Goal: Task Accomplishment & Management: Manage account settings

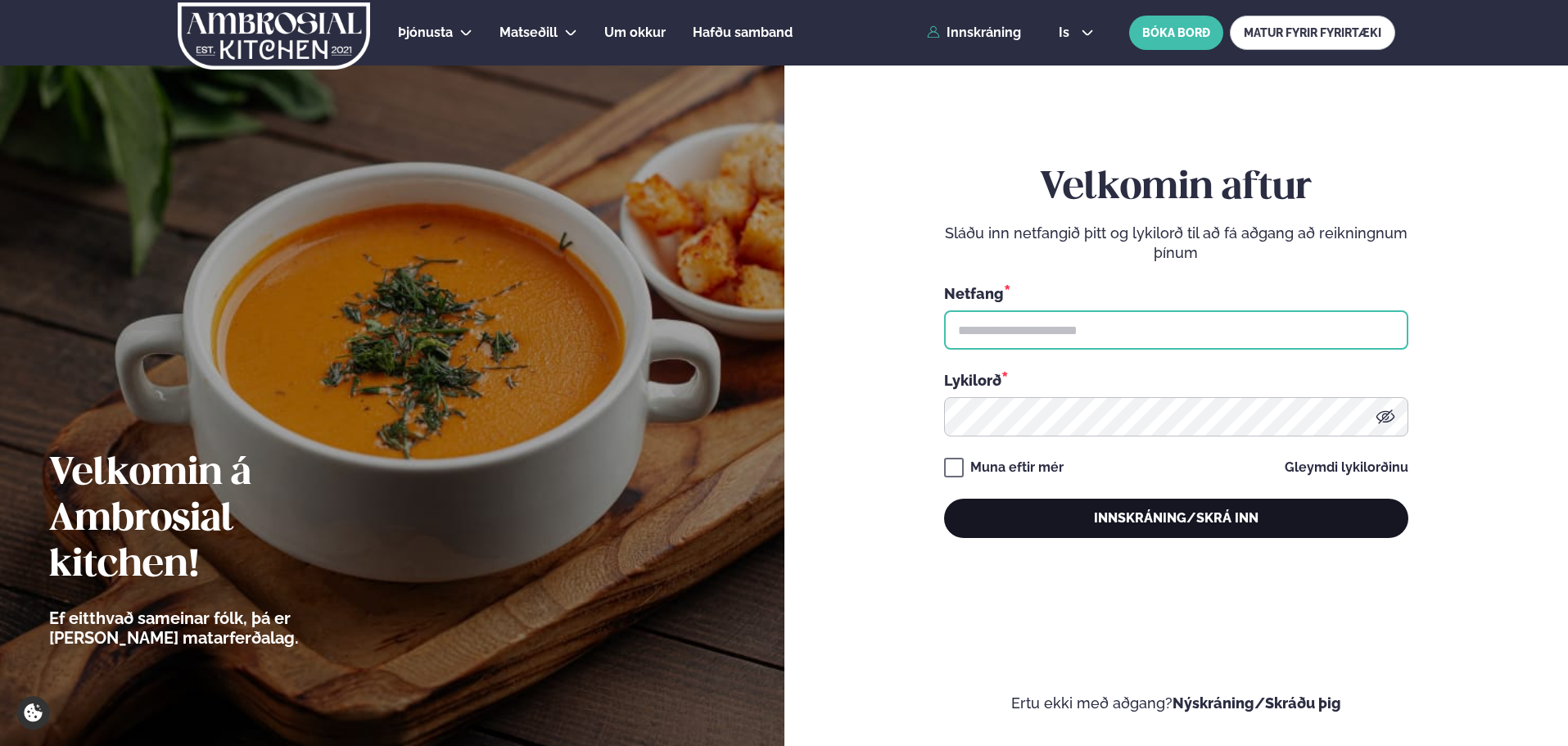
type input "**********"
click at [1006, 519] on button "Innskráning/Skrá inn" at bounding box center [1176, 518] width 464 height 40
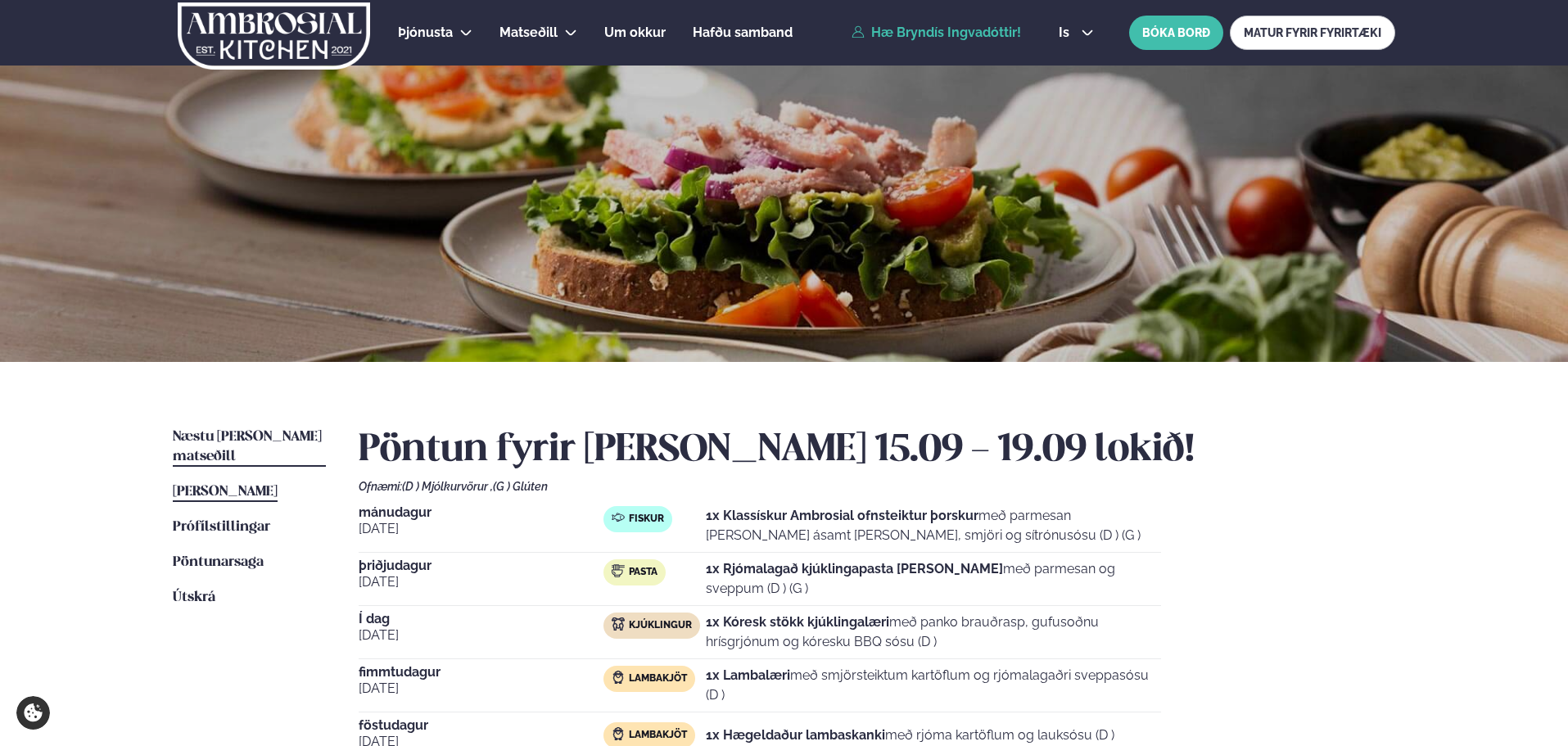
click at [294, 435] on span "Næstu [PERSON_NAME] matseðill" at bounding box center [247, 446] width 149 height 34
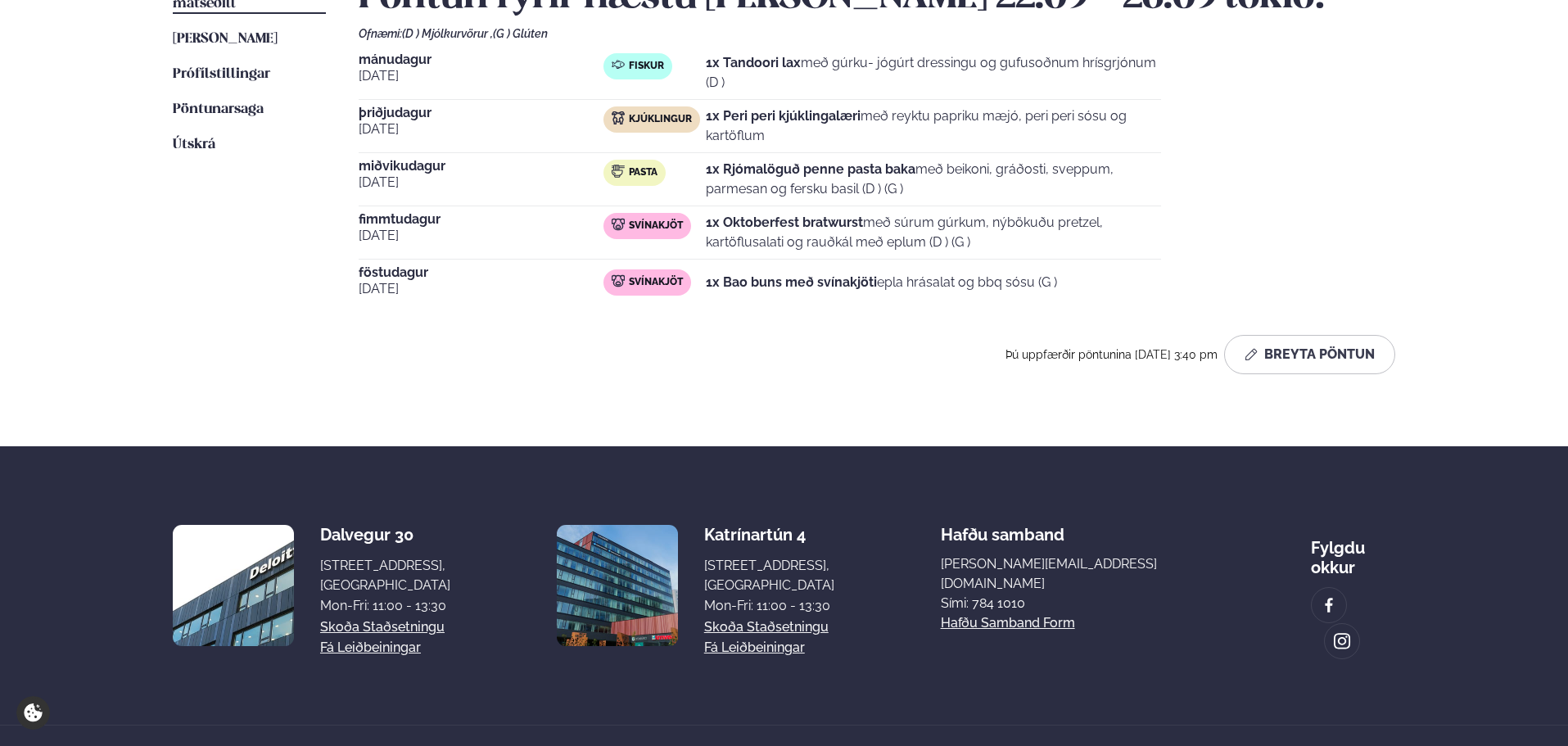
scroll to position [484, 0]
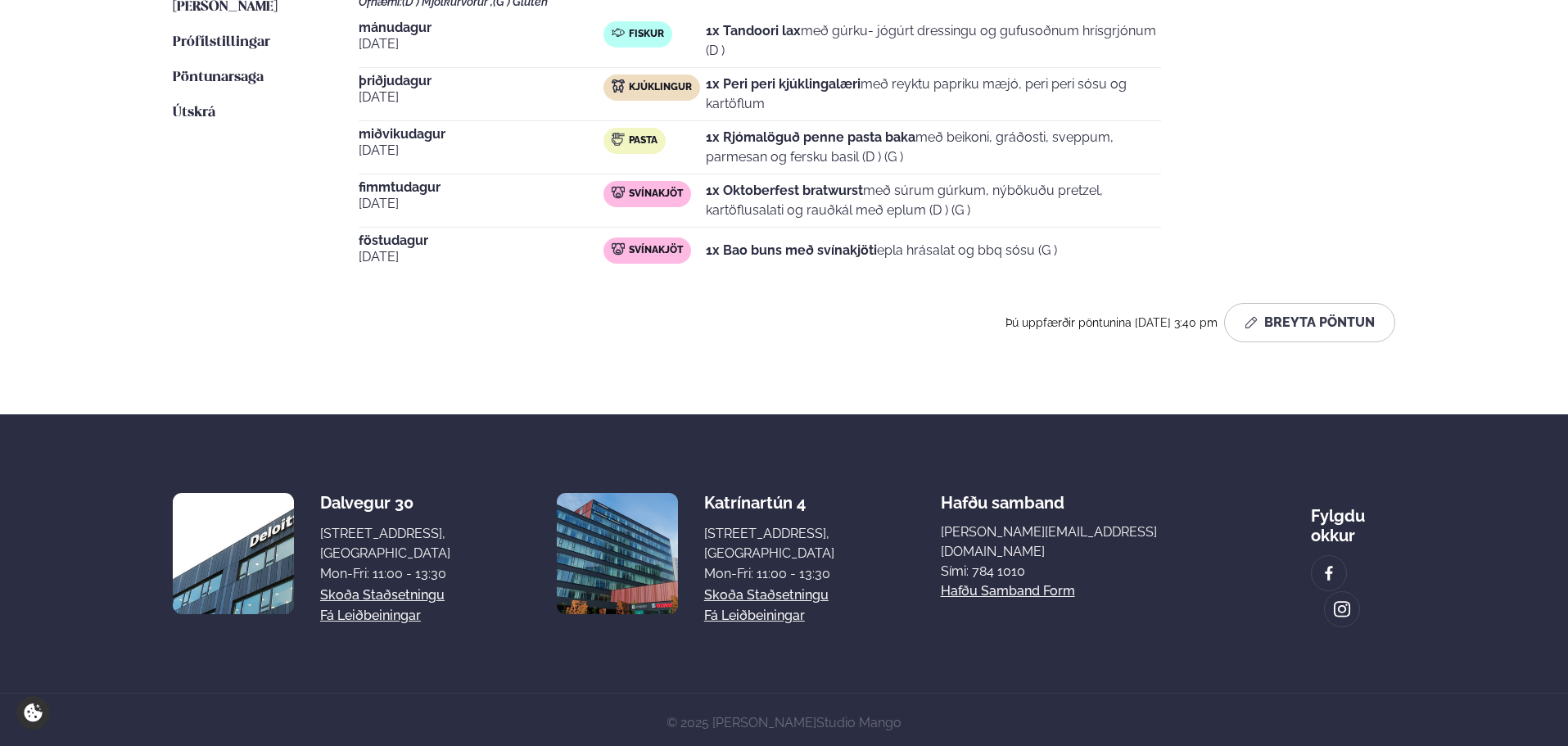
click at [884, 254] on p "1x Bao buns með svínakjöti epla hrásalat og bbq sósu (G )" at bounding box center [881, 250] width 351 height 19
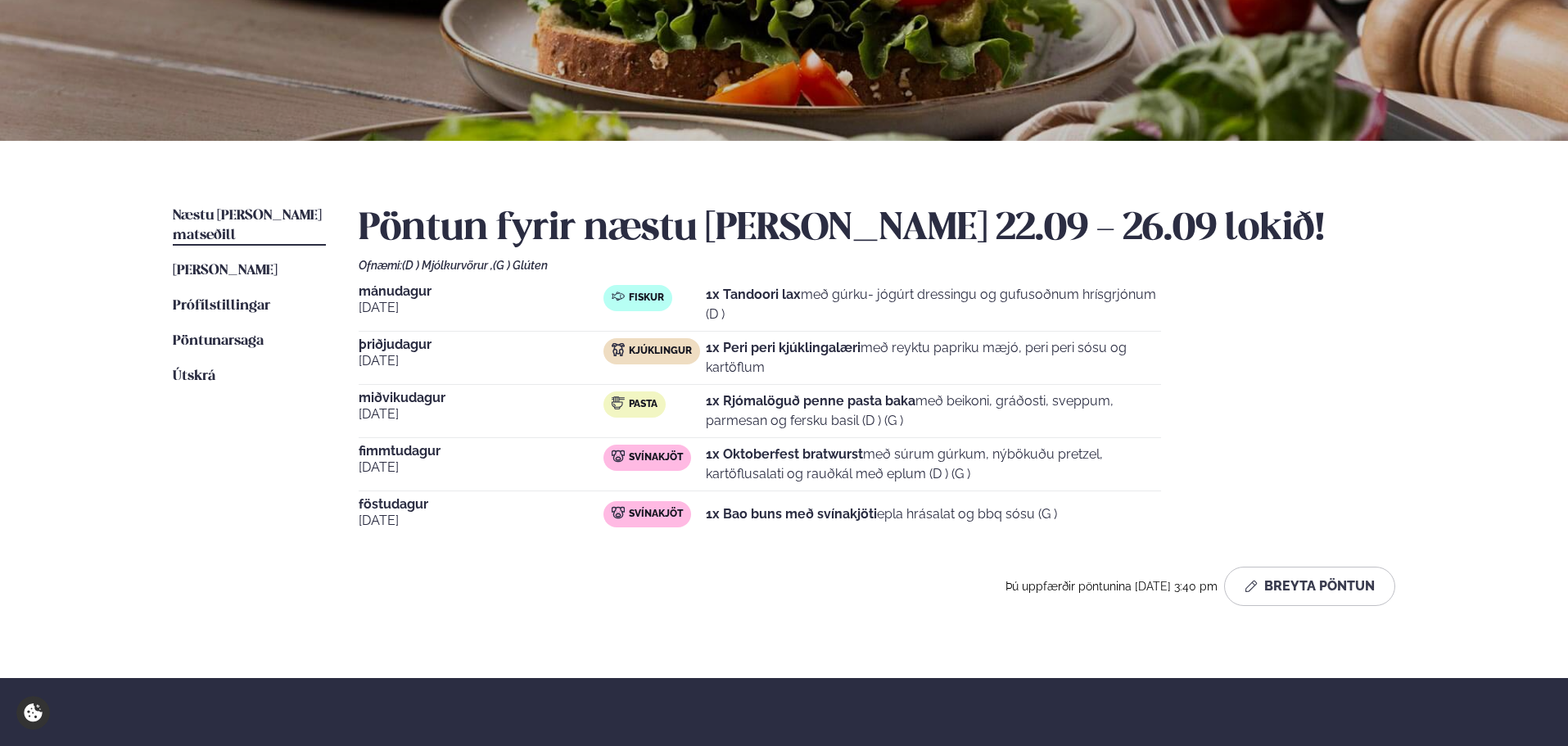
scroll to position [212, 0]
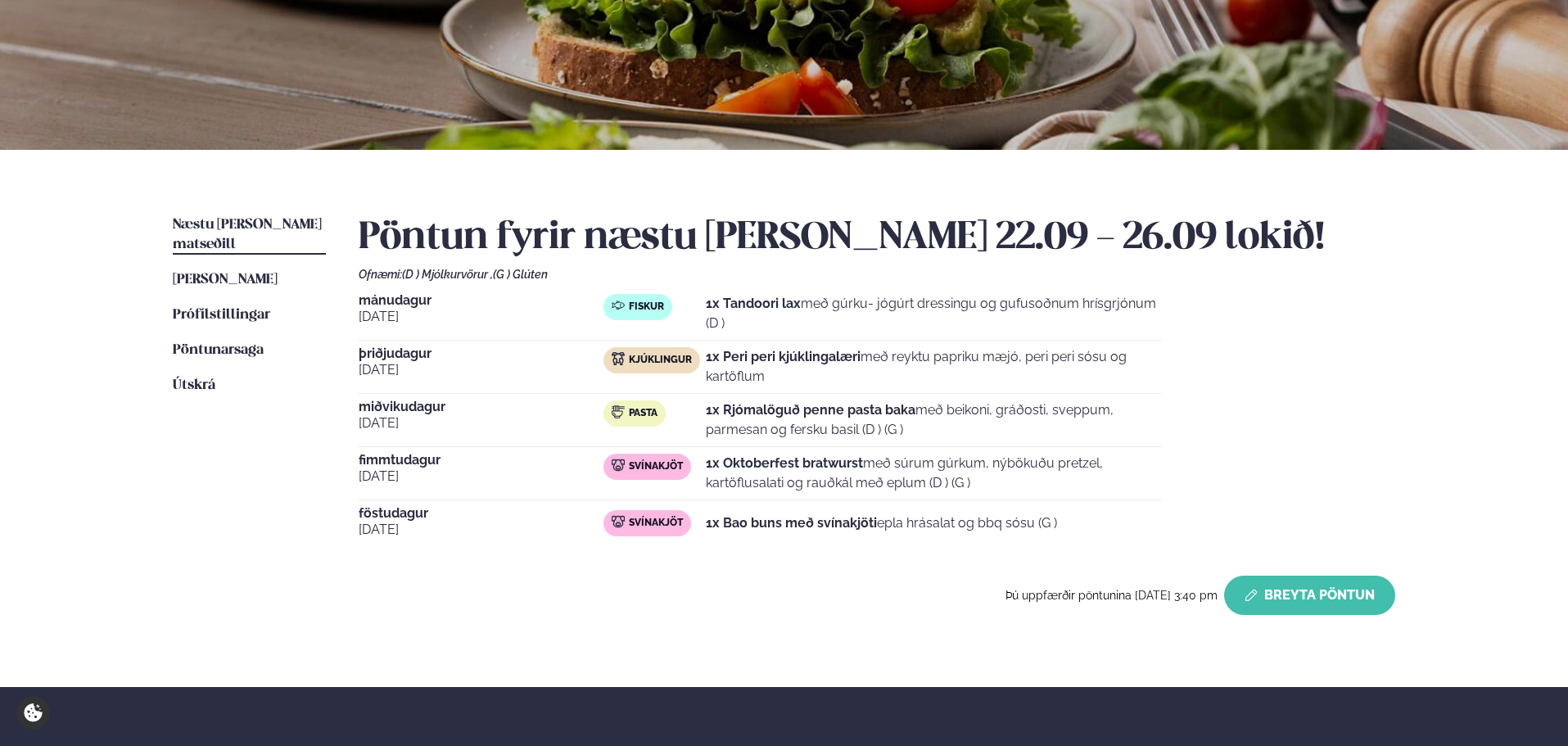
click at [1337, 596] on button "Breyta Pöntun" at bounding box center [1310, 594] width 171 height 40
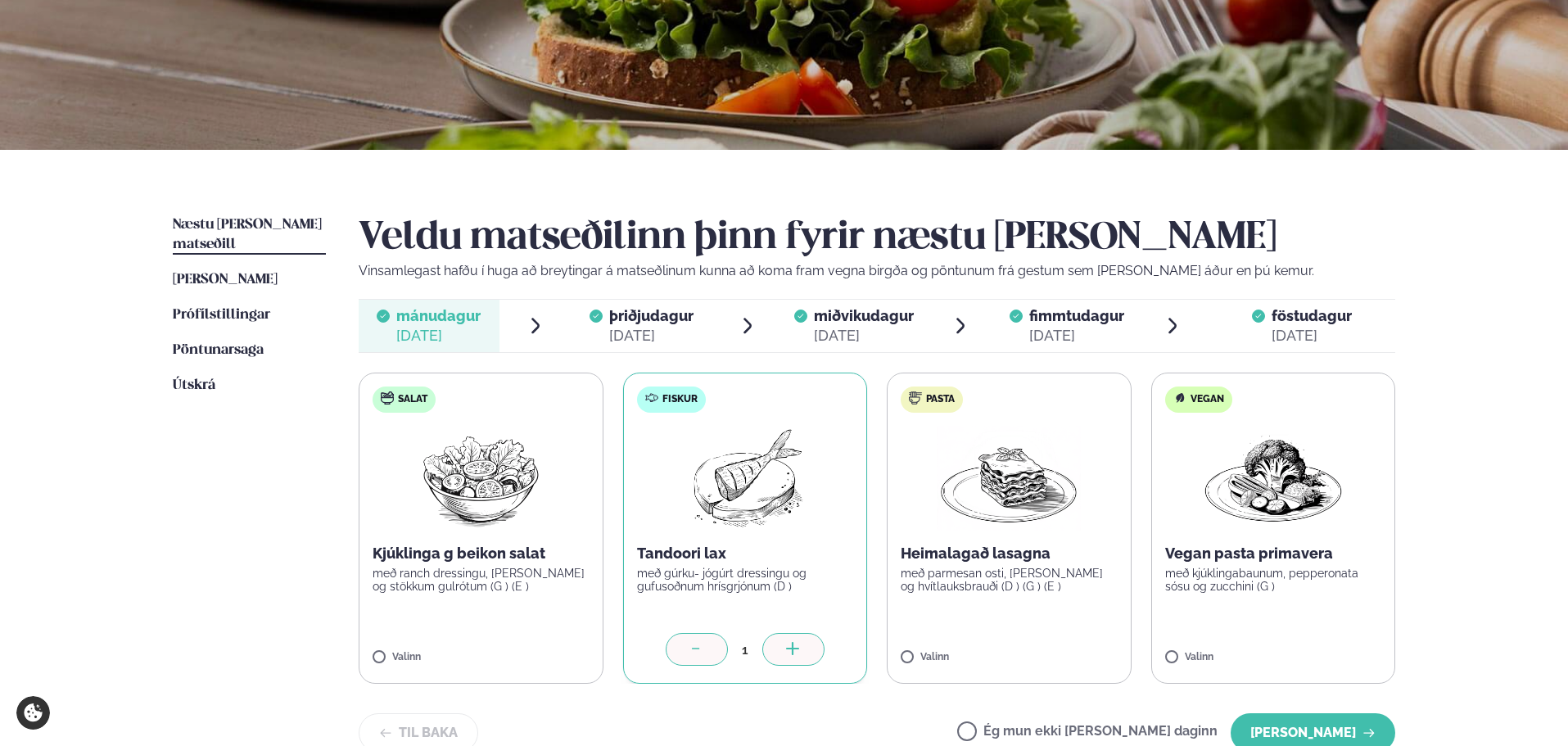
click at [1281, 341] on div "[DATE]" at bounding box center [1312, 335] width 80 height 19
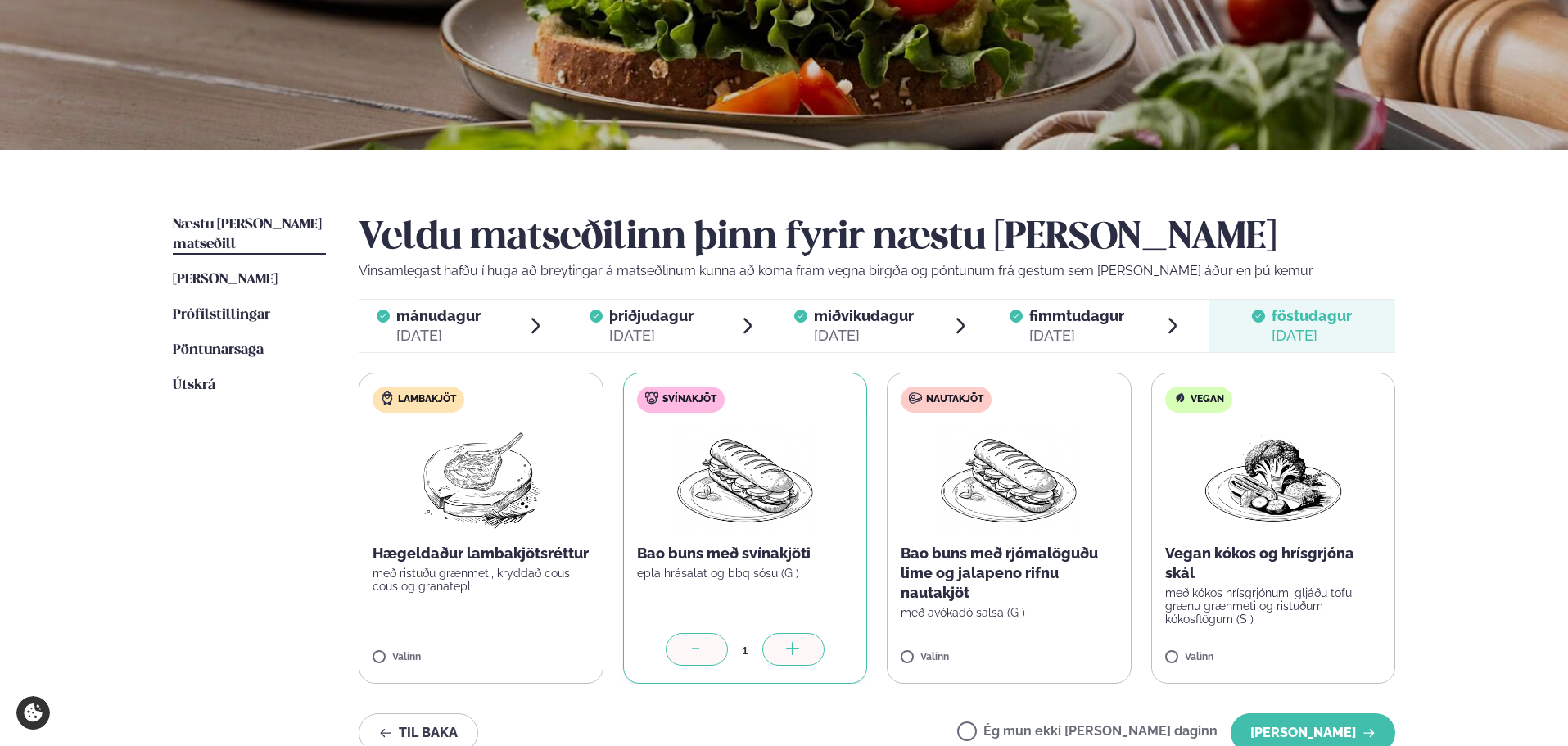
click at [527, 594] on label "Lambakjöt Hægeldaður lambakjötsréttur með ristuðu grænmeti, kryddað cous cous o…" at bounding box center [481, 527] width 244 height 311
click at [716, 640] on div at bounding box center [697, 650] width 62 height 33
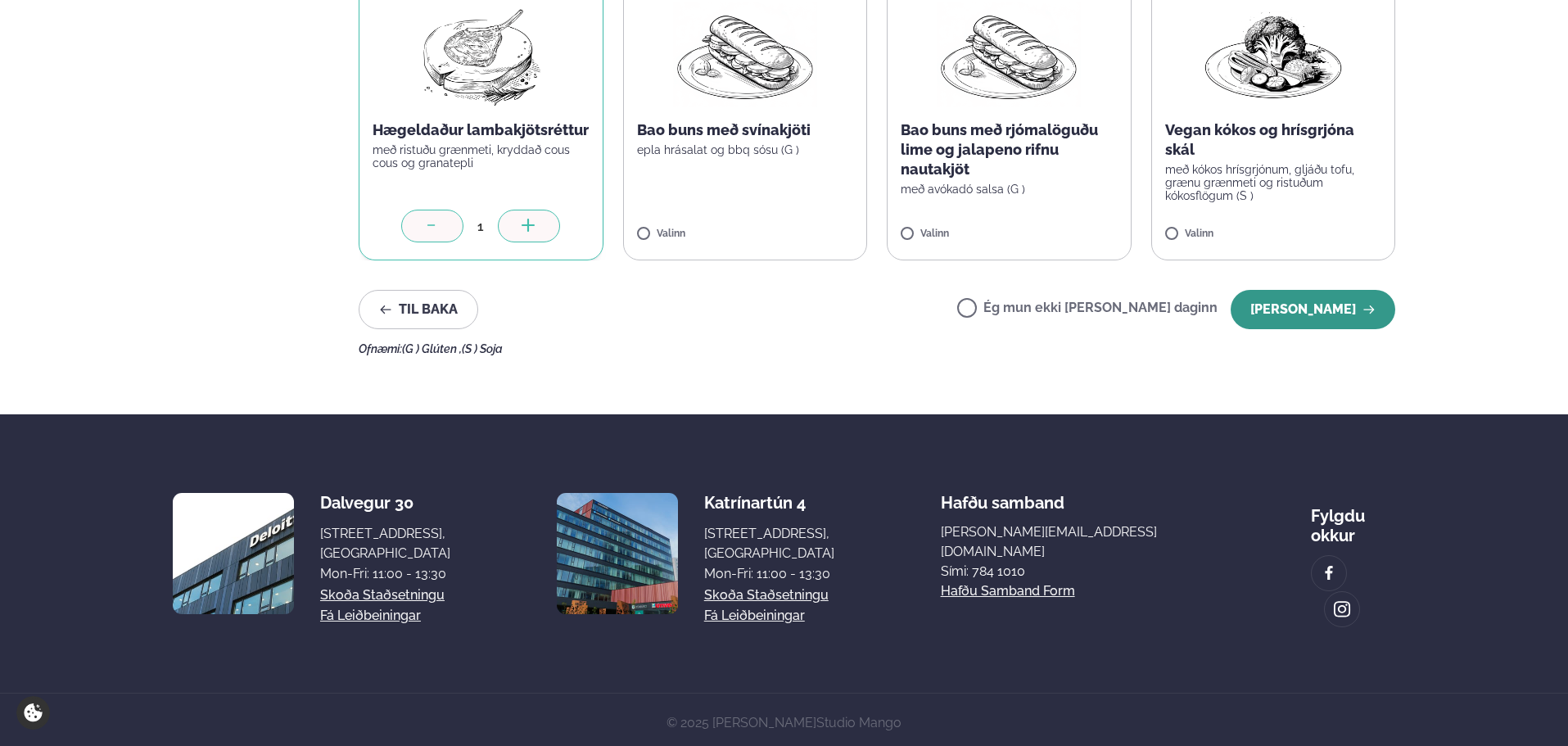
click at [1319, 313] on button "[PERSON_NAME]" at bounding box center [1312, 309] width 165 height 40
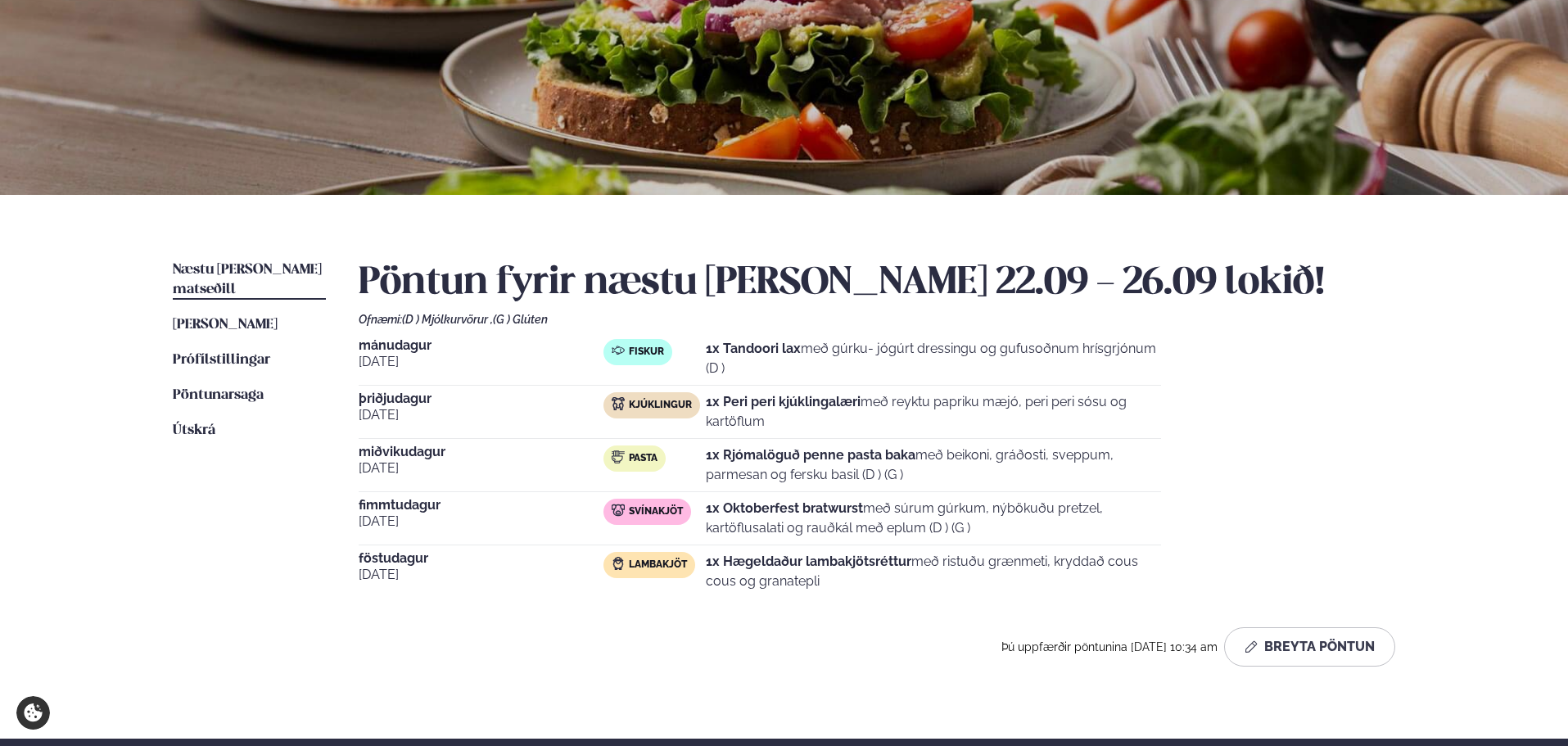
scroll to position [82, 0]
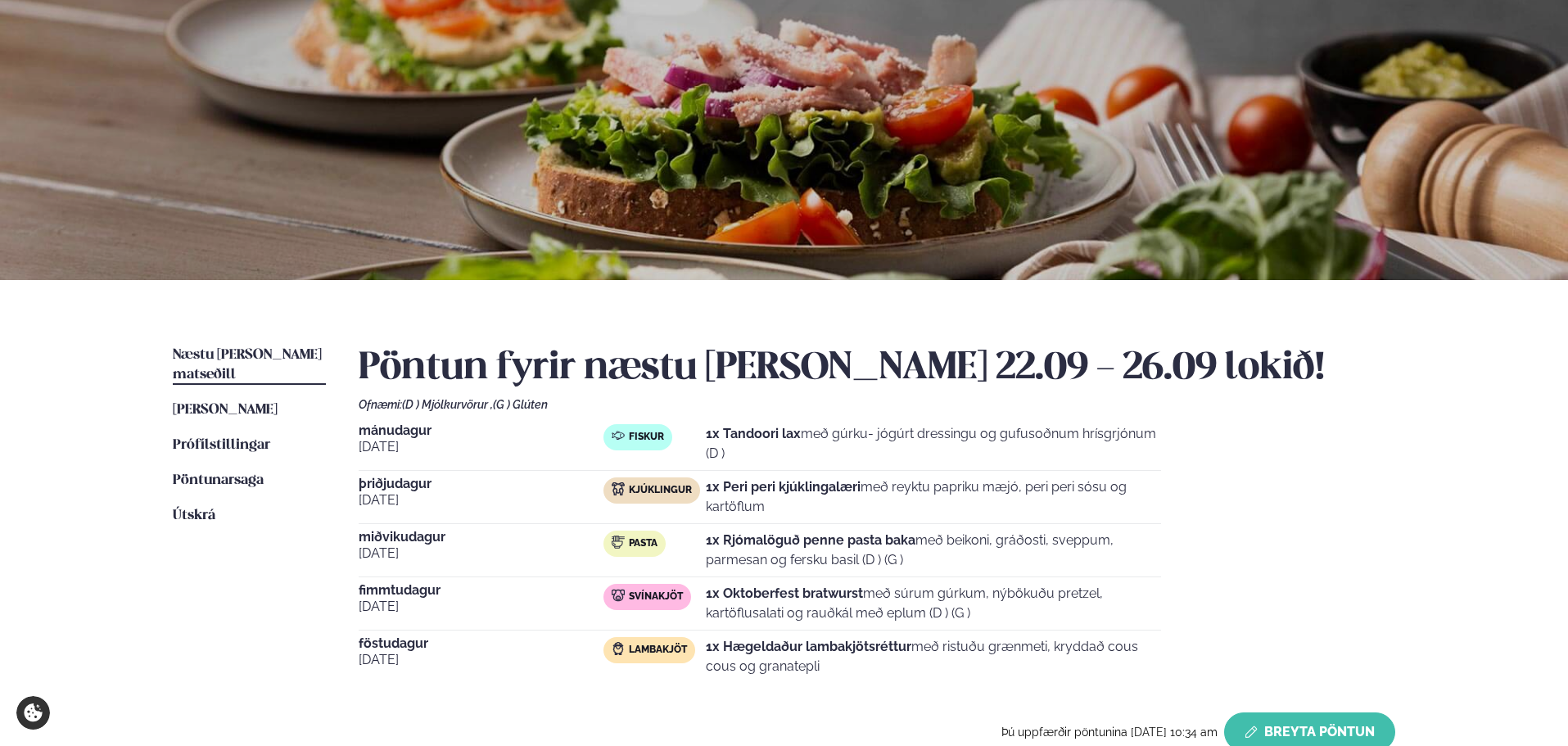
click at [1301, 726] on button "Breyta Pöntun" at bounding box center [1310, 731] width 171 height 40
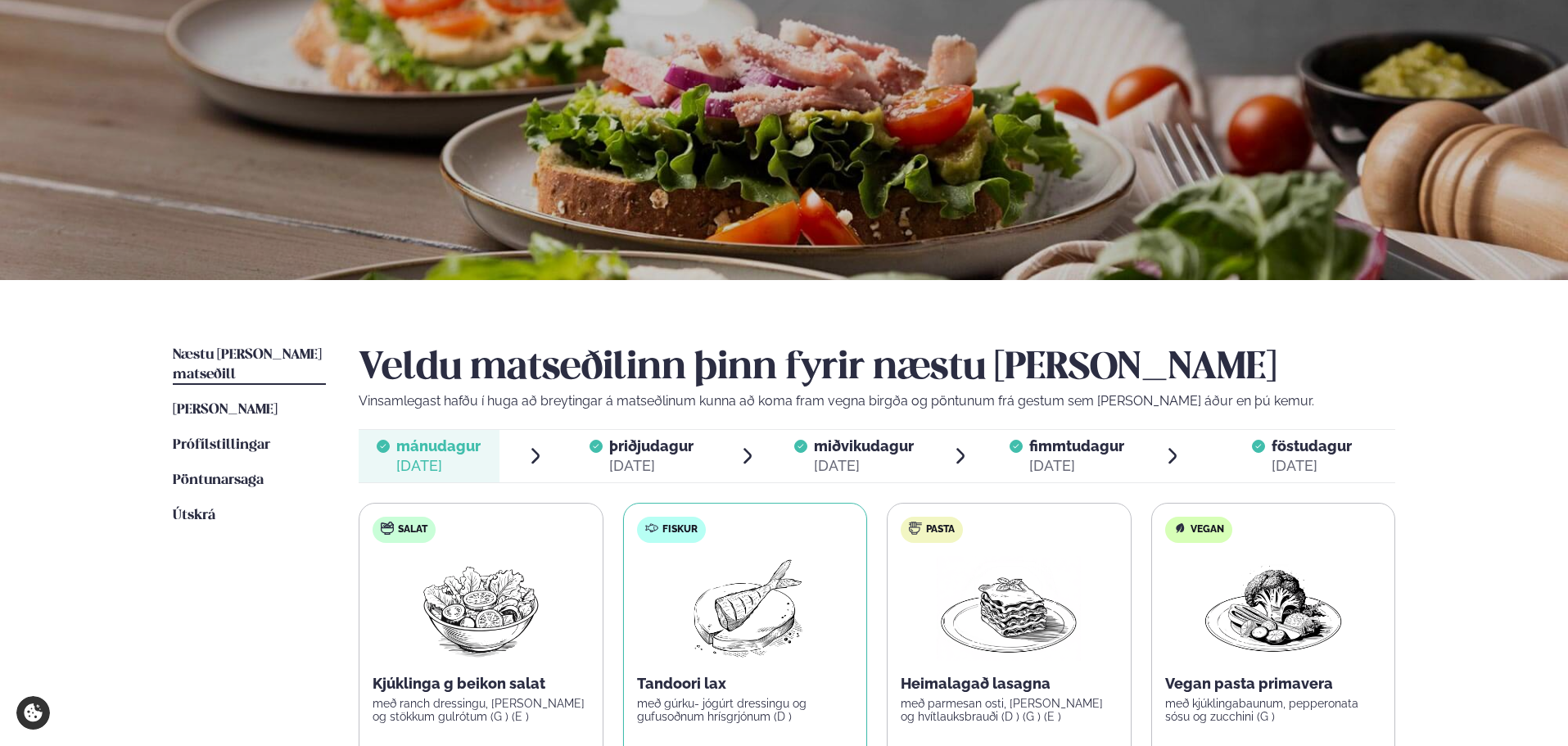
click at [1071, 444] on span "fimmtudagur" at bounding box center [1076, 446] width 95 height 17
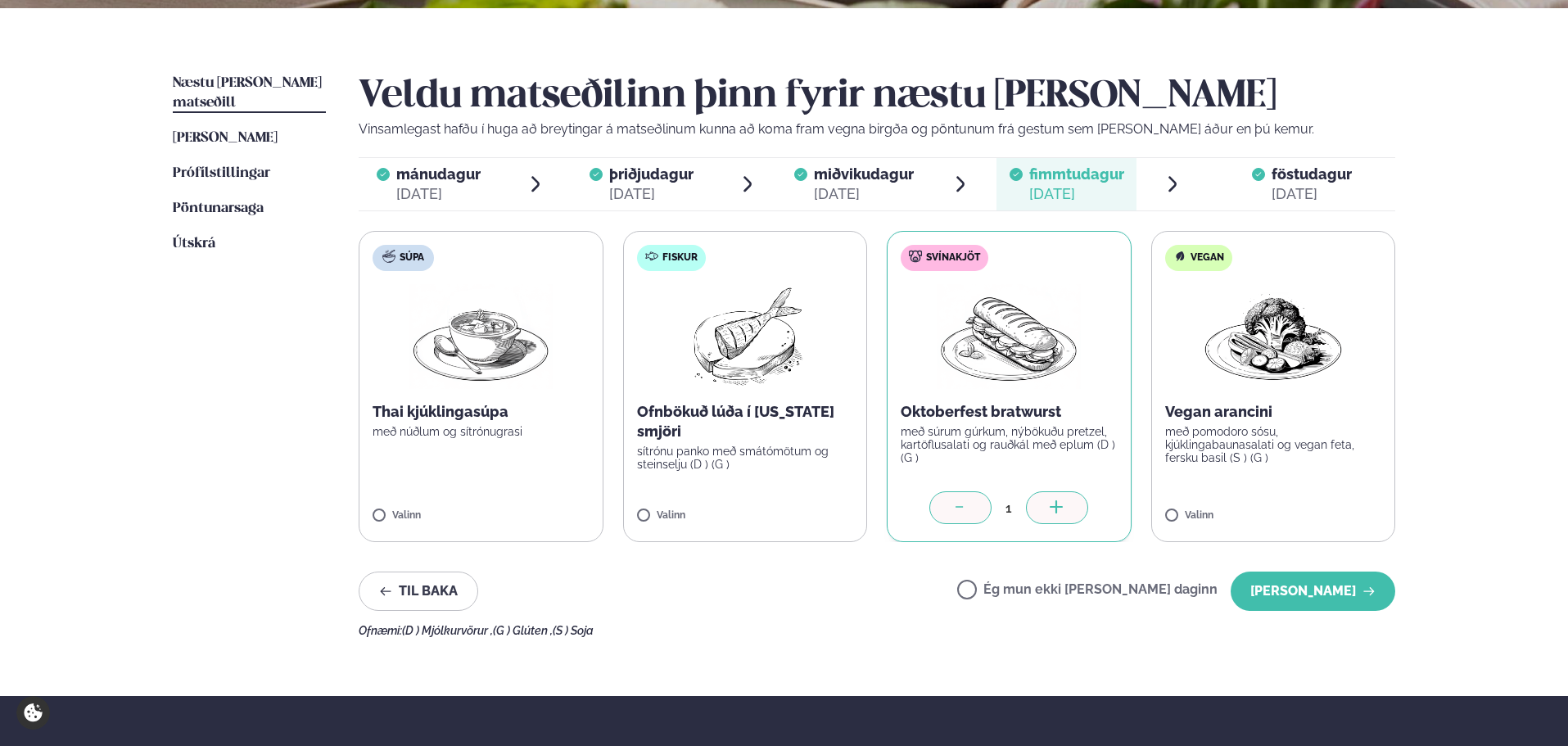
scroll to position [355, 0]
drag, startPoint x: 945, startPoint y: 441, endPoint x: 904, endPoint y: 566, distance: 131.6
click at [904, 566] on div "Veldu matseðilinn þinn fyrir næstu [PERSON_NAME] Vinsamlegast hafðu í huga að b…" at bounding box center [877, 354] width 1037 height 563
click at [905, 535] on label "Svínakjöt Oktoberfest bratwurst með súrum gúrkum, nýbökuðu pretzel, kartöflusal…" at bounding box center [1009, 385] width 244 height 311
click at [884, 597] on div "Til baka Ég mun ekki [PERSON_NAME] daginn [PERSON_NAME]" at bounding box center [877, 590] width 1037 height 40
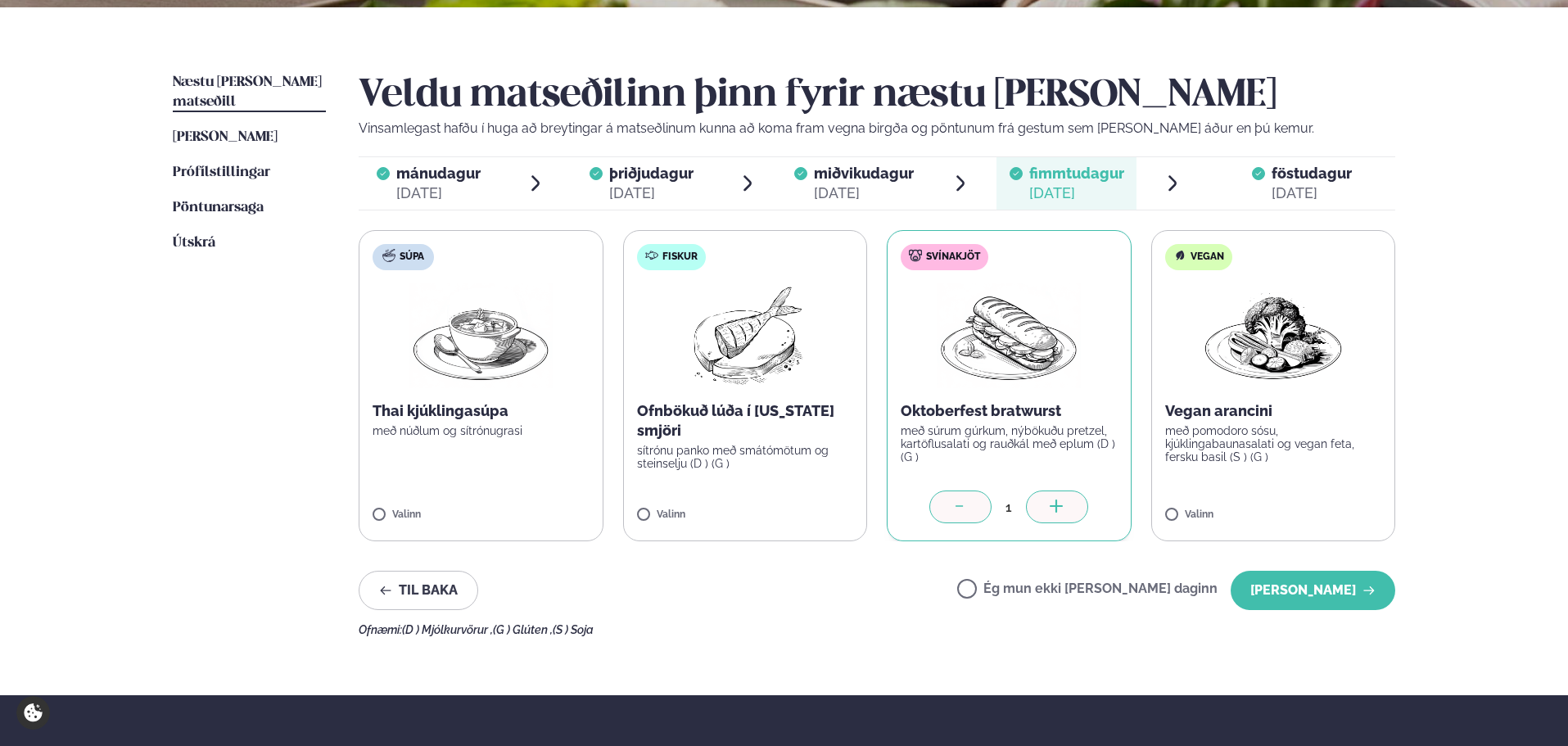
click at [1285, 67] on div "Næstu [PERSON_NAME] matseðill Næsta vika [PERSON_NAME] matseðill [PERSON_NAME] …" at bounding box center [784, 351] width 1321 height 687
click at [540, 483] on label "Súpa Thai kjúklingasúpa með núðlum og sítrónugrasi Valinn" at bounding box center [481, 385] width 244 height 311
click at [946, 505] on div at bounding box center [960, 507] width 62 height 33
click at [1361, 597] on button "[PERSON_NAME]" at bounding box center [1312, 590] width 165 height 40
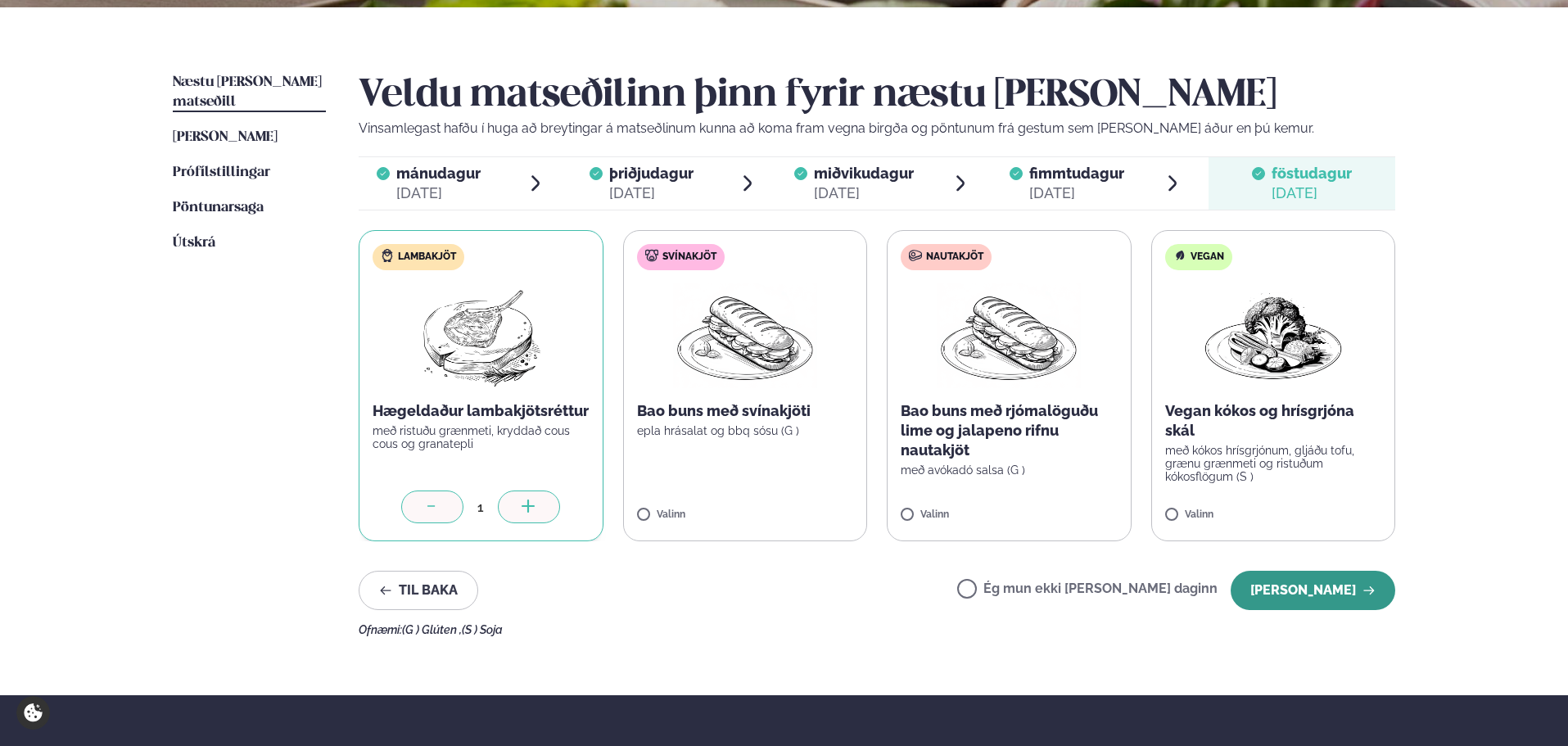
click at [1282, 587] on button "[PERSON_NAME]" at bounding box center [1312, 590] width 165 height 40
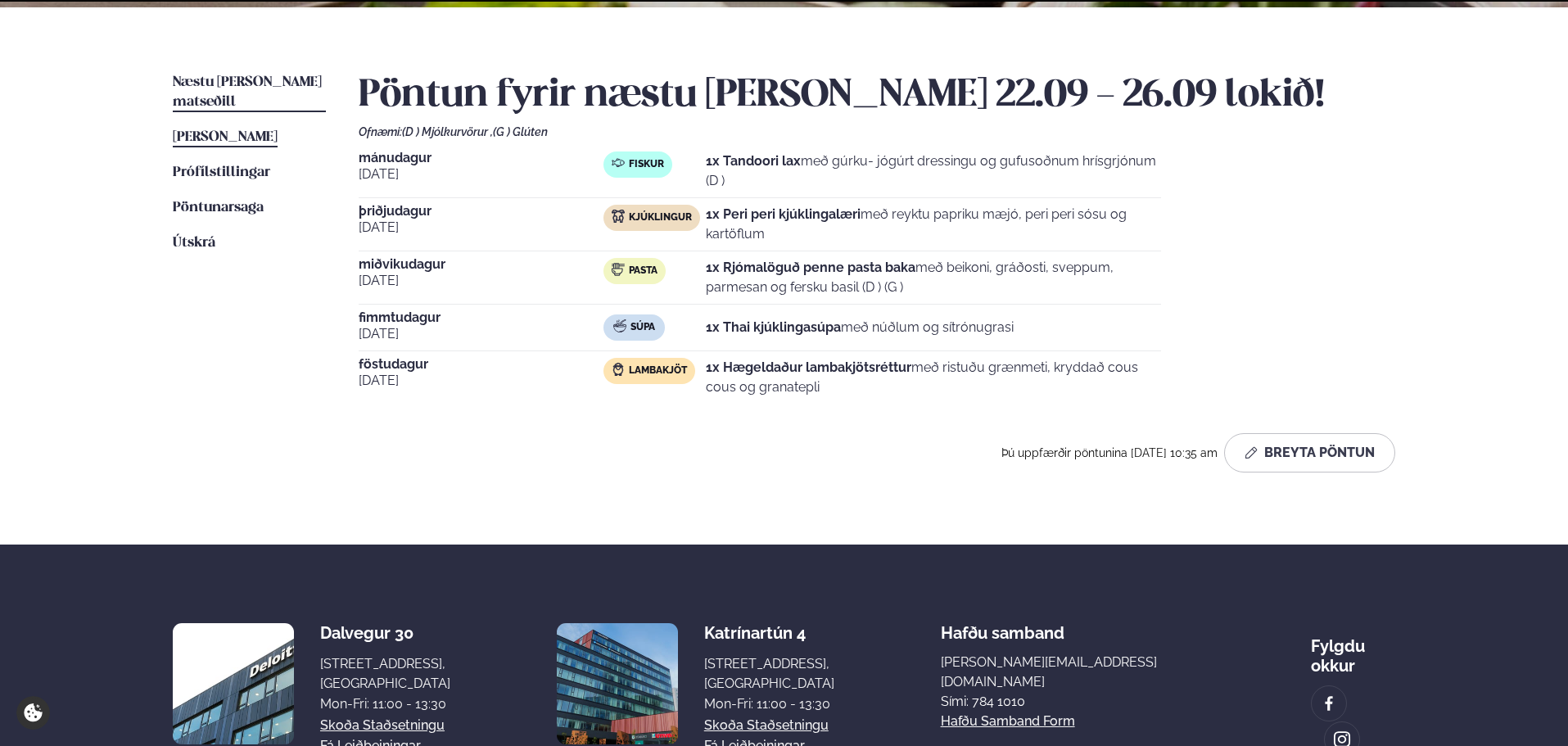
click at [256, 127] on ul "Næstu [PERSON_NAME] matseðill Næsta vika [PERSON_NAME] matseðill [PERSON_NAME] …" at bounding box center [249, 278] width 153 height 413
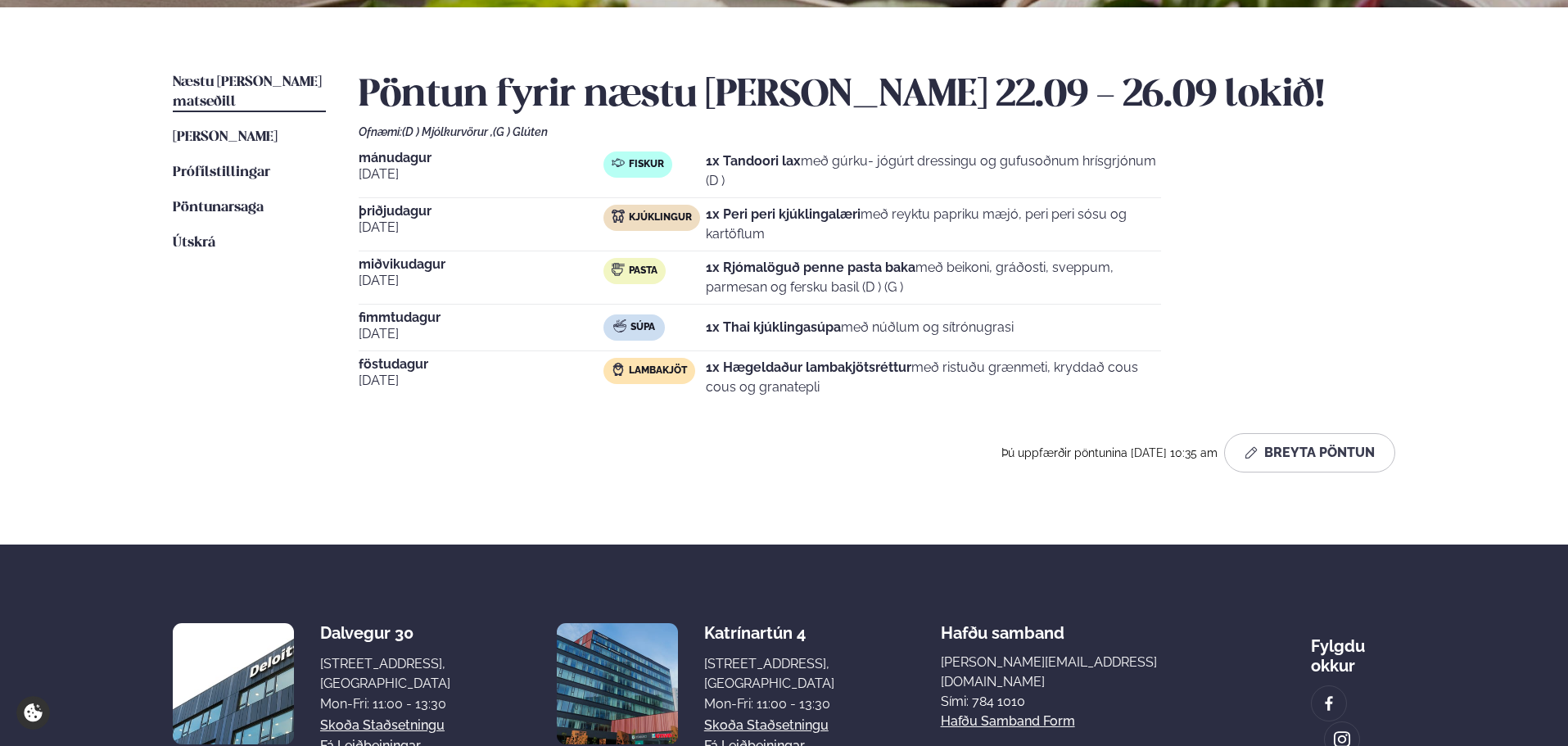
click at [672, 601] on section "Dalvegur 30 Dalvegur 30, [GEOGRAPHIC_DATA], [GEOGRAPHIC_DATA] Mon-Fri: 11:00 - …" at bounding box center [784, 684] width 1222 height 278
